Goal: Task Accomplishment & Management: Manage account settings

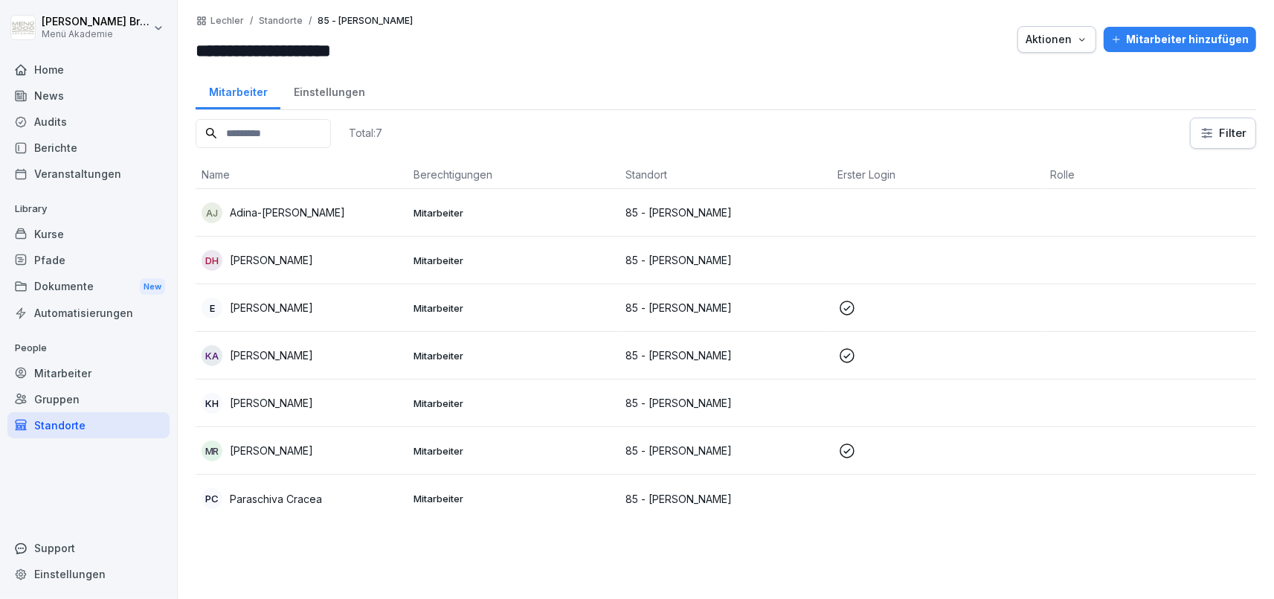
click at [84, 431] on div "Standorte" at bounding box center [88, 425] width 162 height 26
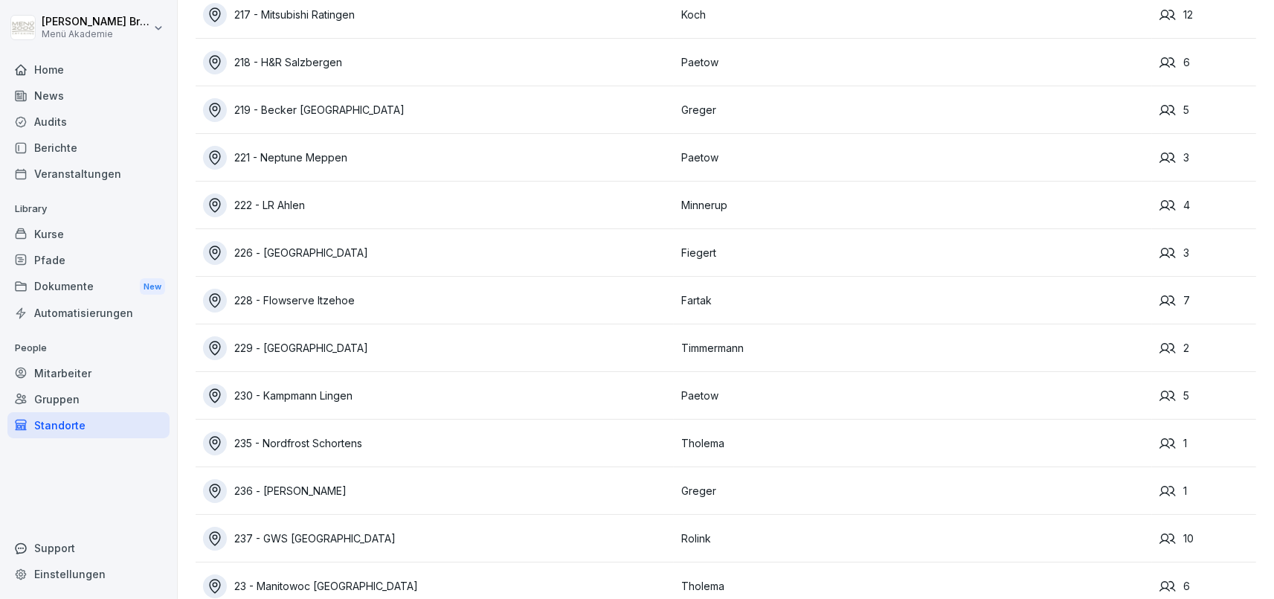
scroll to position [325, 0]
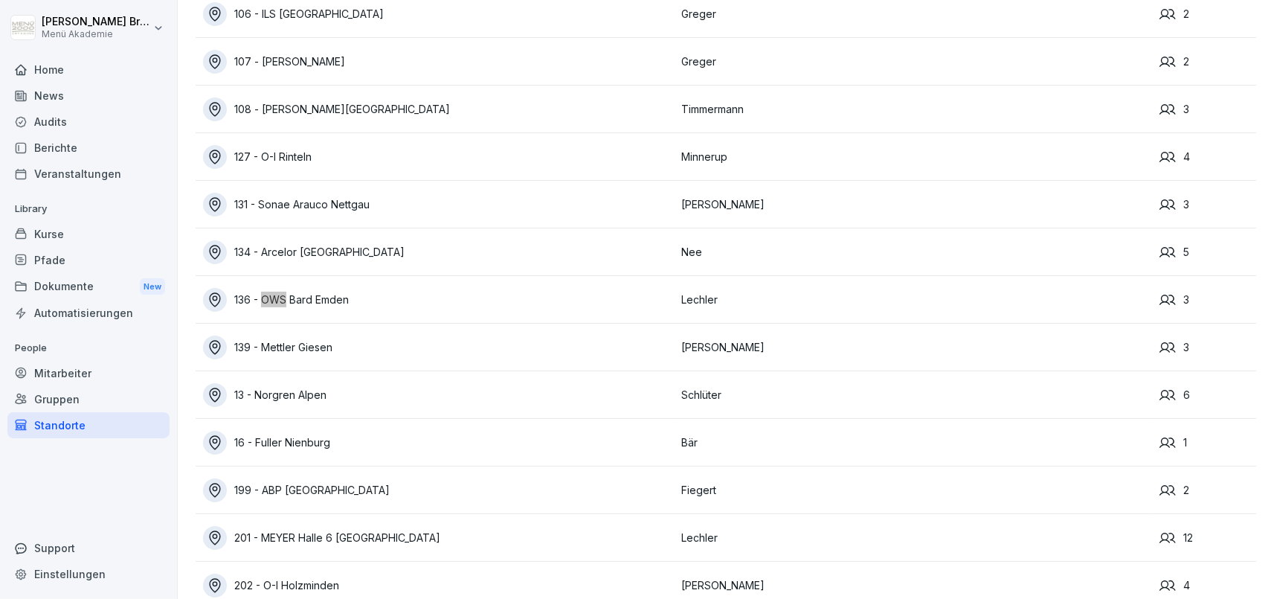
click at [344, 295] on div "136 - OWS Bard Emden" at bounding box center [438, 300] width 471 height 24
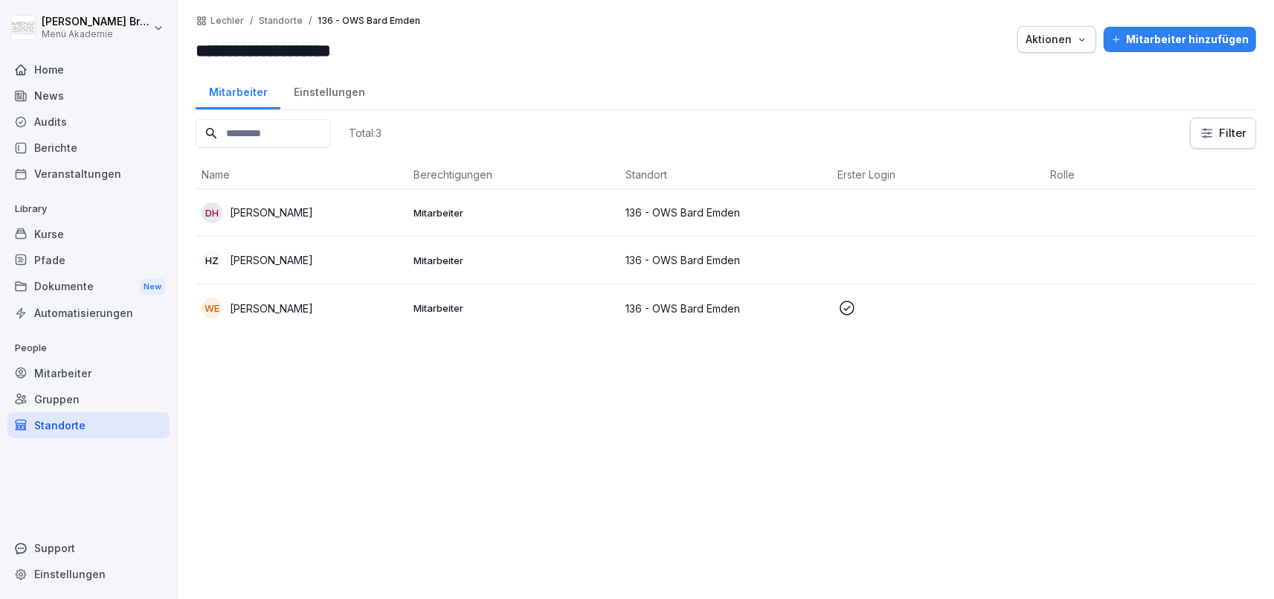
click at [643, 216] on p "136 - OWS Bard Emden" at bounding box center [726, 213] width 200 height 16
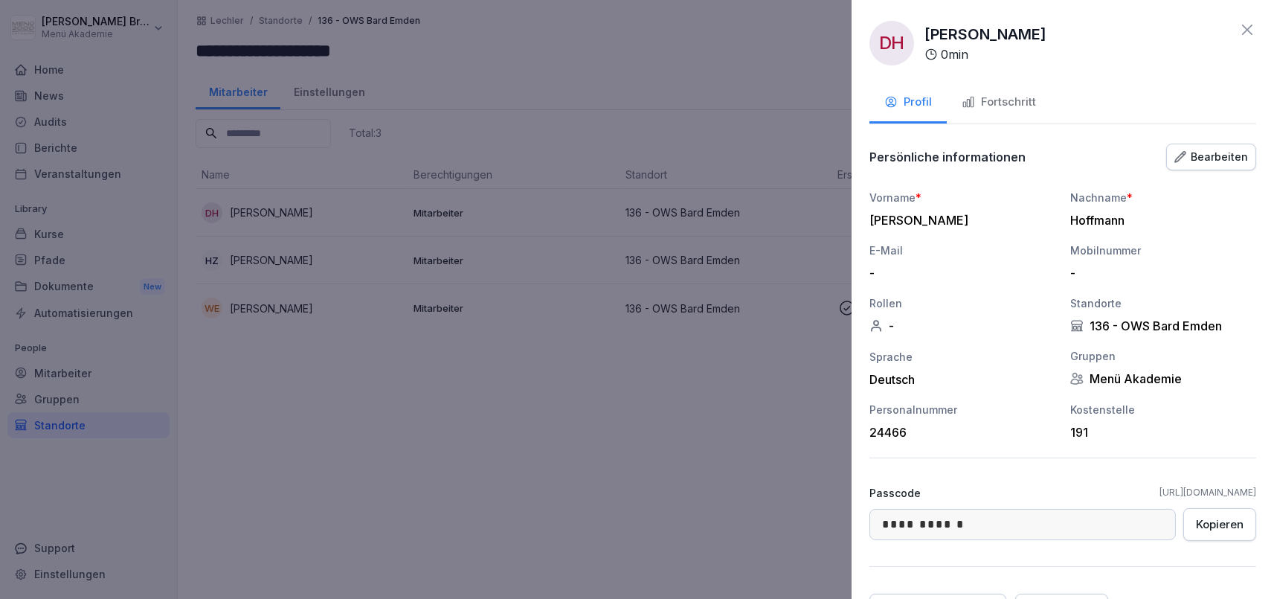
drag, startPoint x: 663, startPoint y: 457, endPoint x: 782, endPoint y: 387, distance: 137.4
click at [664, 457] on div at bounding box center [637, 299] width 1274 height 599
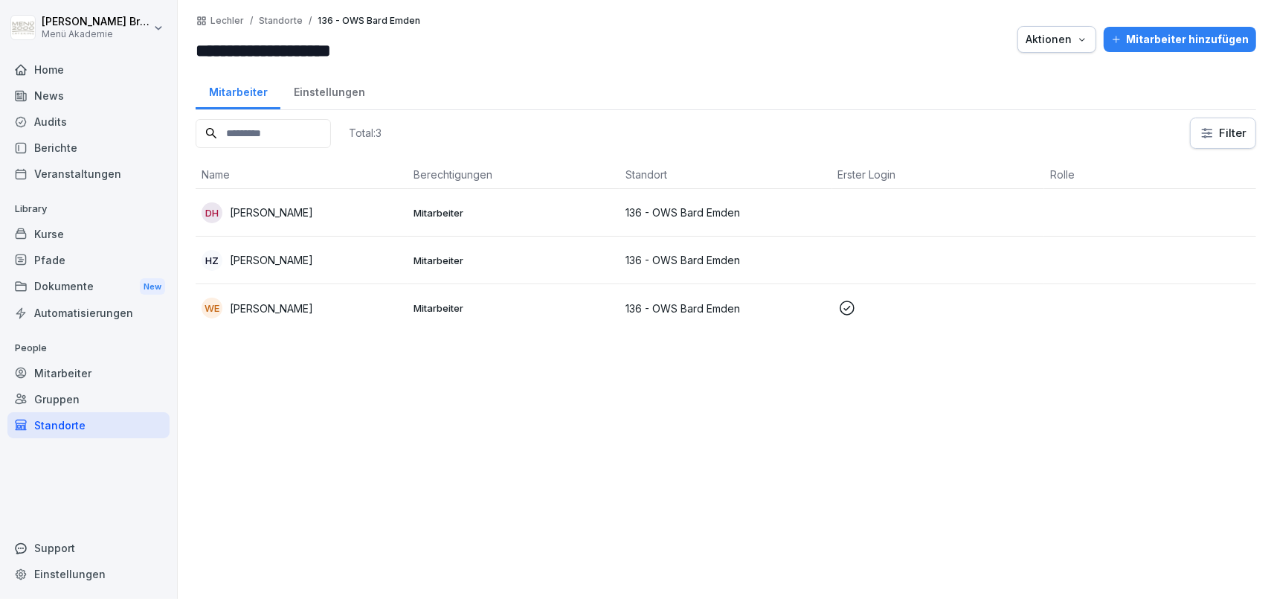
click at [62, 423] on div "Standorte" at bounding box center [88, 425] width 162 height 26
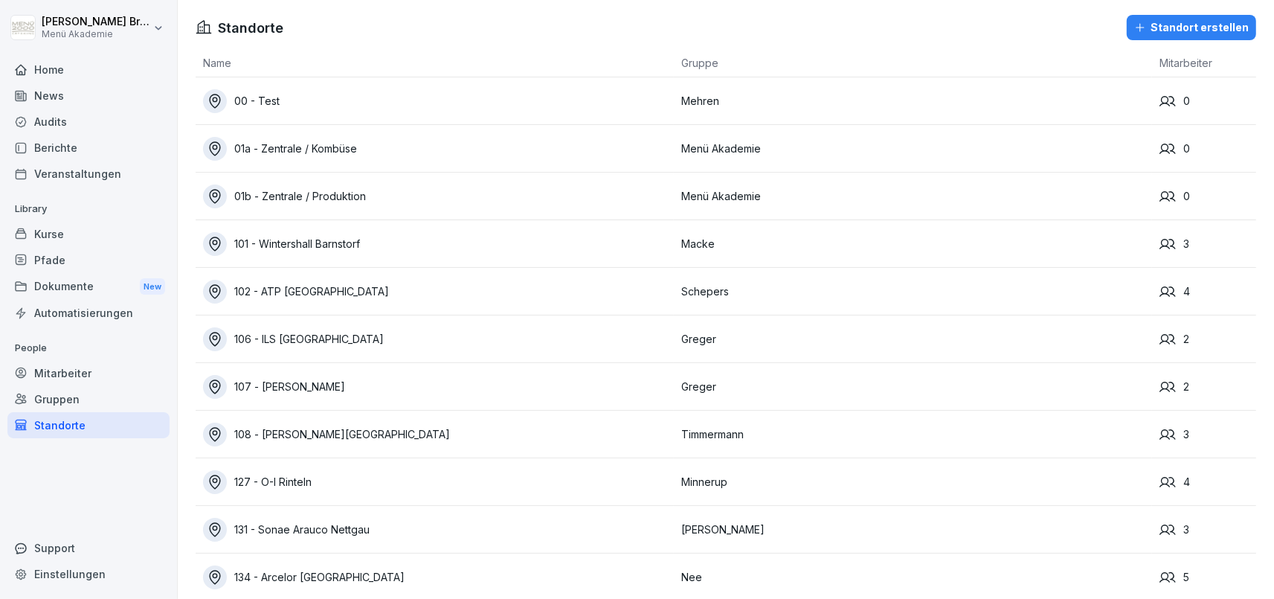
scroll to position [9988, 0]
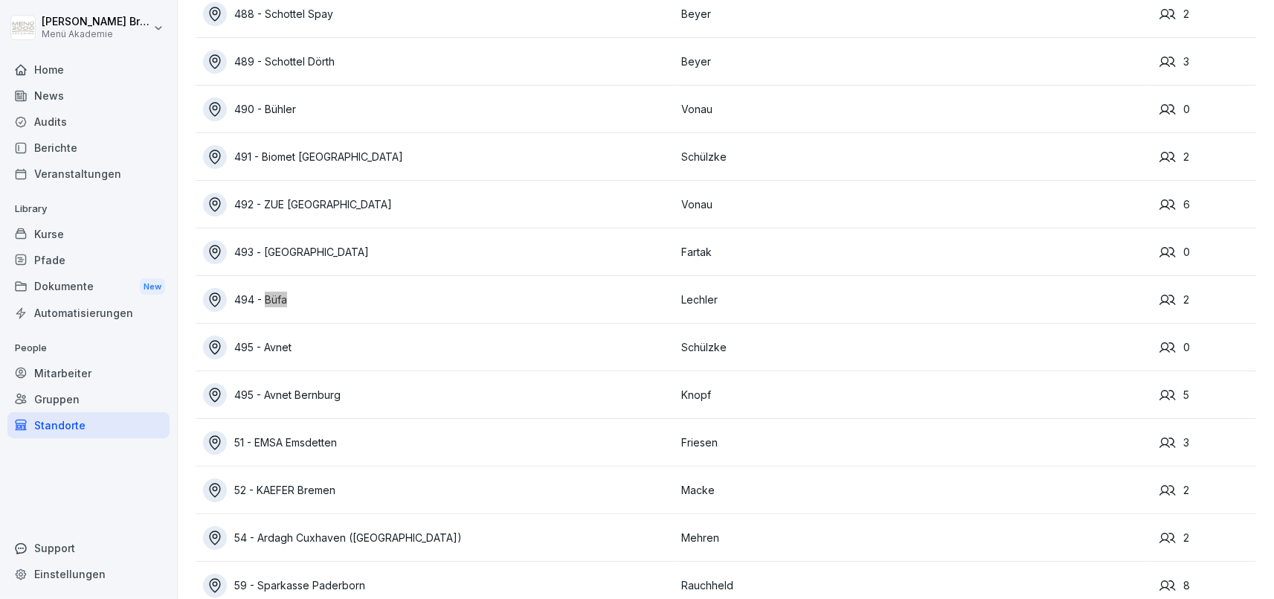
click at [263, 299] on div "494 - Büfa" at bounding box center [438, 300] width 471 height 24
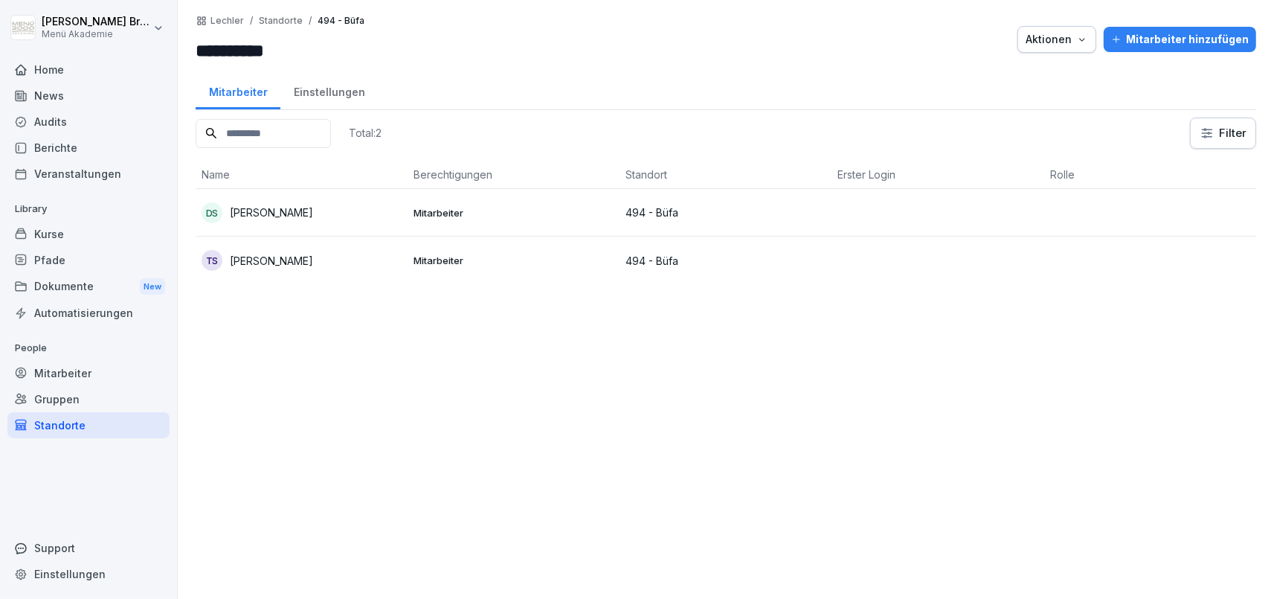
click at [1151, 42] on div "Mitarbeiter hinzufügen" at bounding box center [1180, 39] width 138 height 16
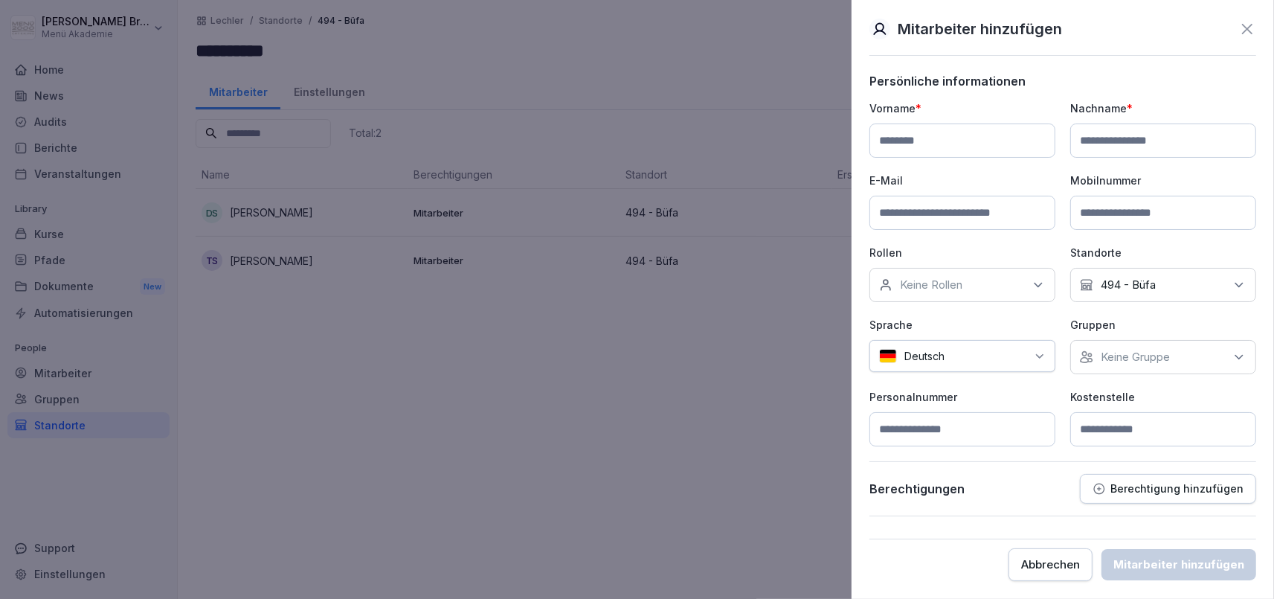
click at [913, 135] on input at bounding box center [962, 140] width 186 height 34
type input "*****"
type input "**********"
click at [995, 222] on input at bounding box center [962, 213] width 186 height 34
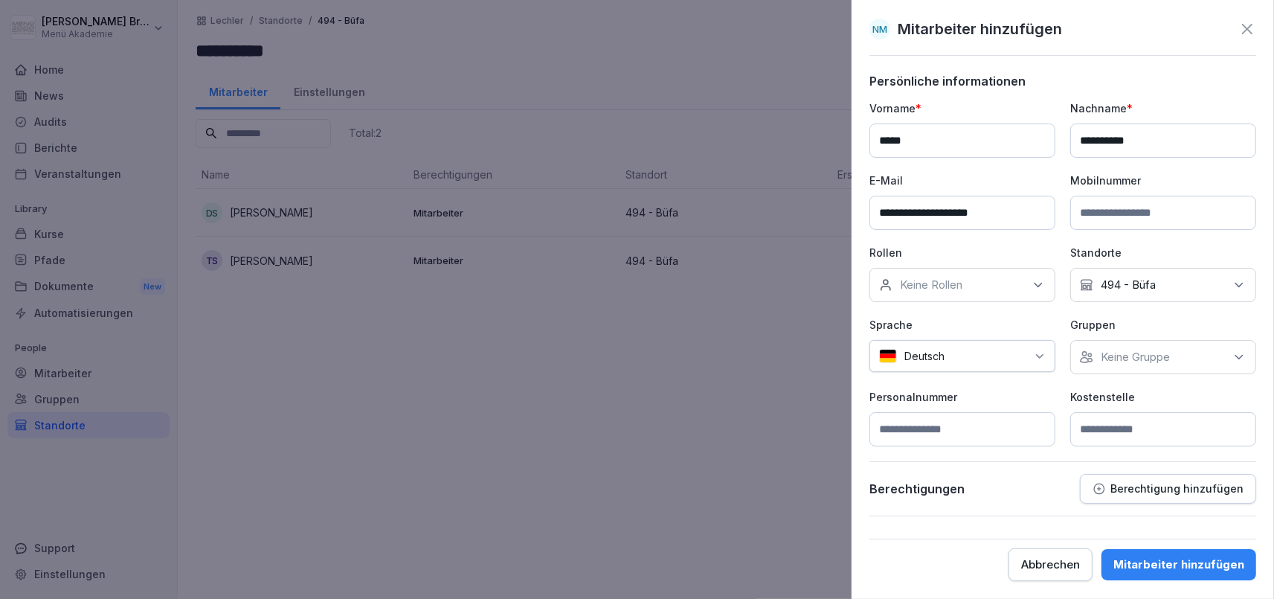
type input "**********"
click at [1142, 359] on p "Keine Gruppe" at bounding box center [1135, 357] width 69 height 15
click at [1106, 423] on label "Menü Akademie" at bounding box center [1143, 424] width 83 height 13
click at [1025, 404] on p "Personalnummer" at bounding box center [962, 397] width 186 height 16
click at [1123, 426] on input at bounding box center [1163, 429] width 186 height 34
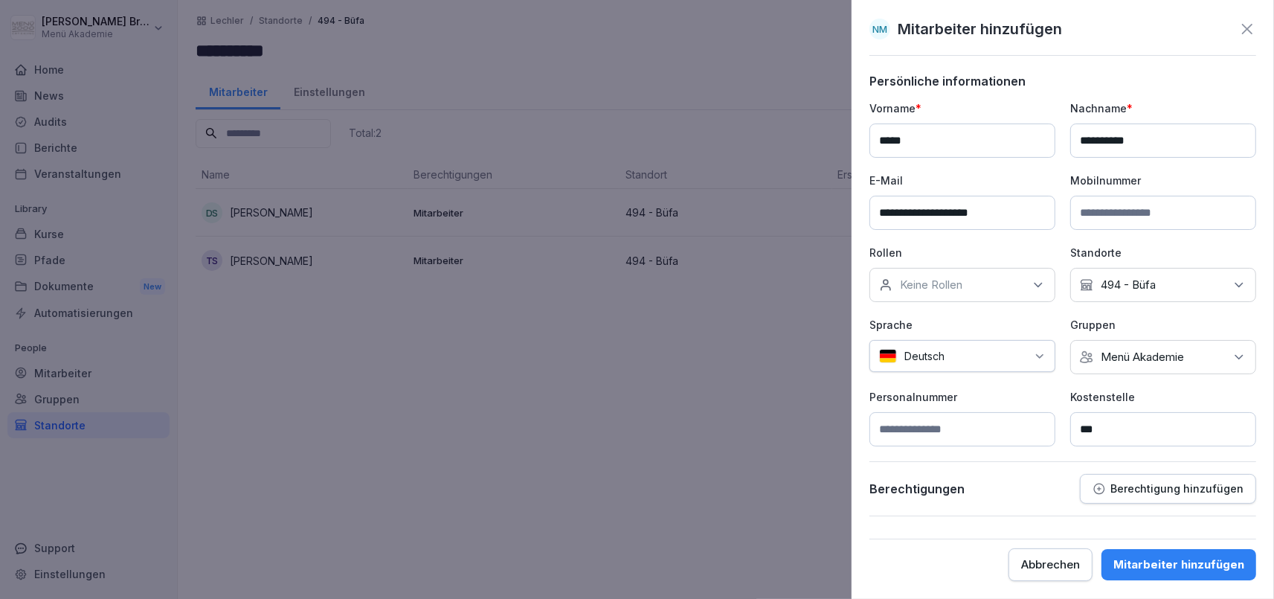
type input "***"
click at [1190, 556] on button "Mitarbeiter hinzufügen" at bounding box center [1179, 564] width 155 height 31
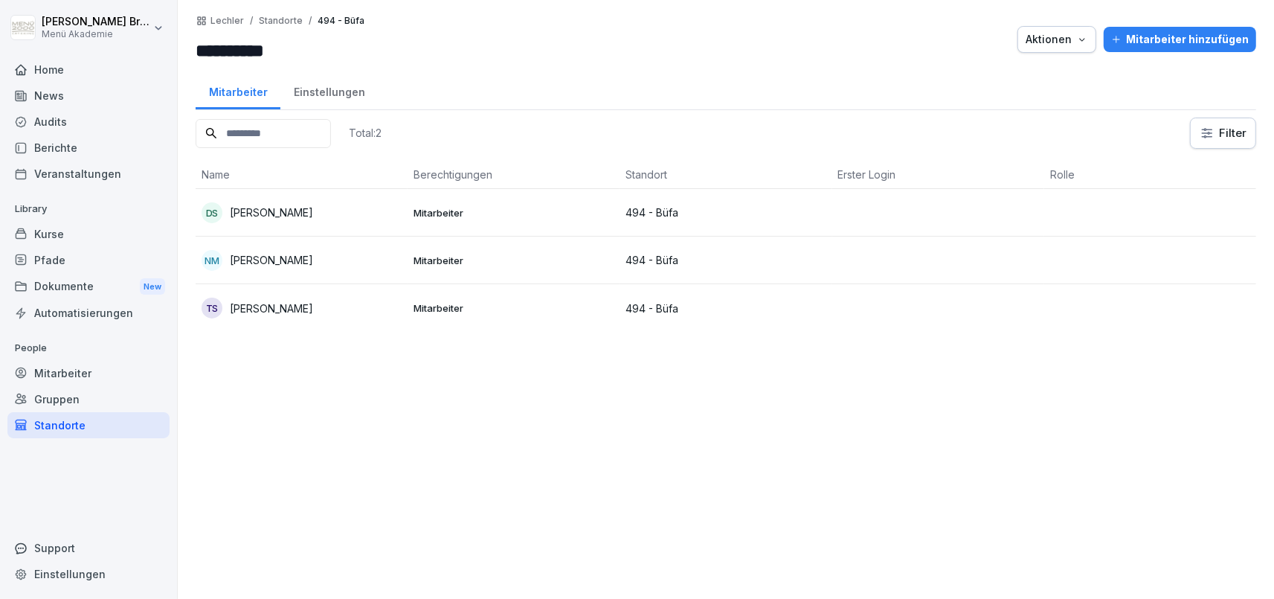
click at [271, 259] on p "[PERSON_NAME]" at bounding box center [271, 260] width 83 height 16
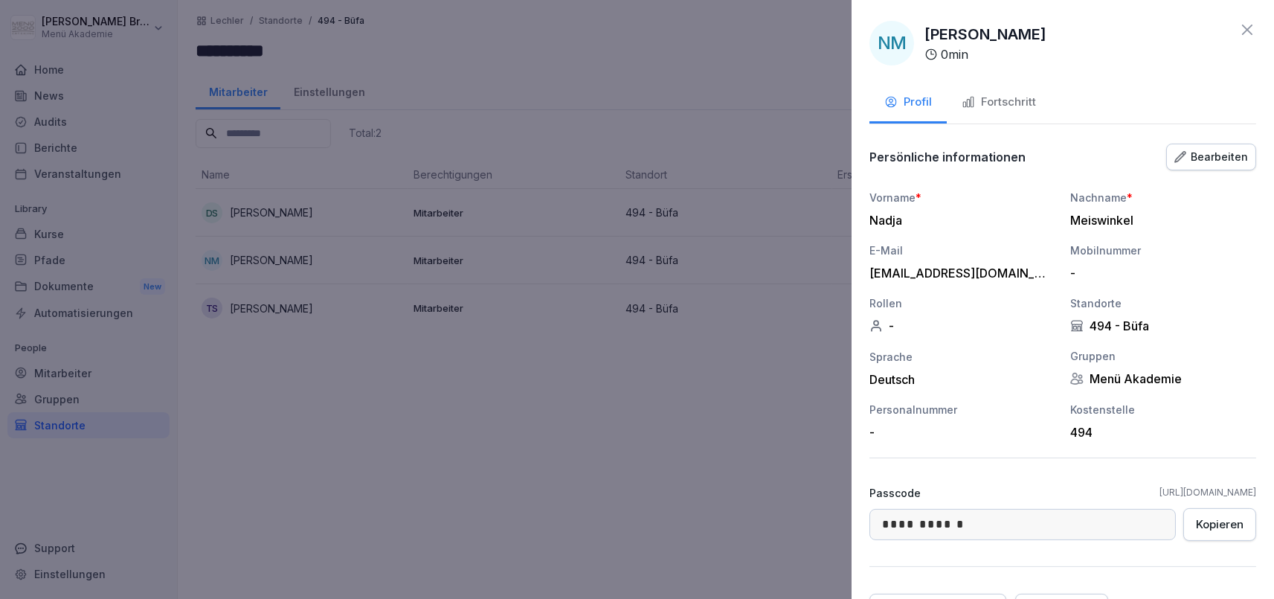
scroll to position [78, 0]
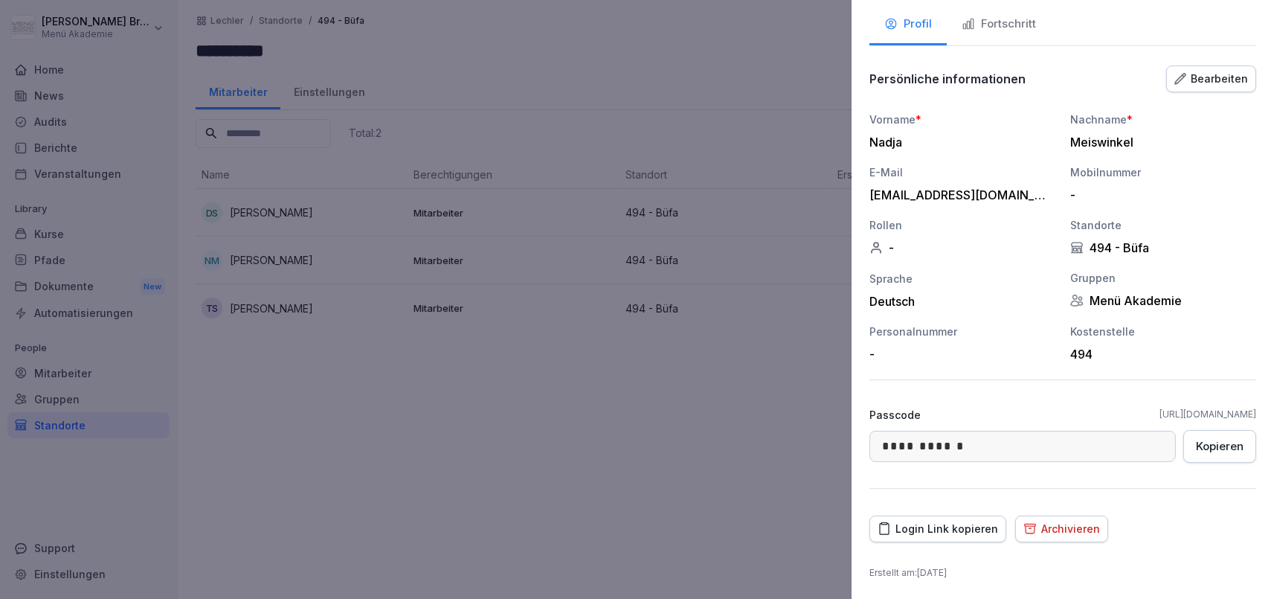
click at [895, 524] on div "Login Link kopieren" at bounding box center [938, 529] width 120 height 16
